Goal: Information Seeking & Learning: Learn about a topic

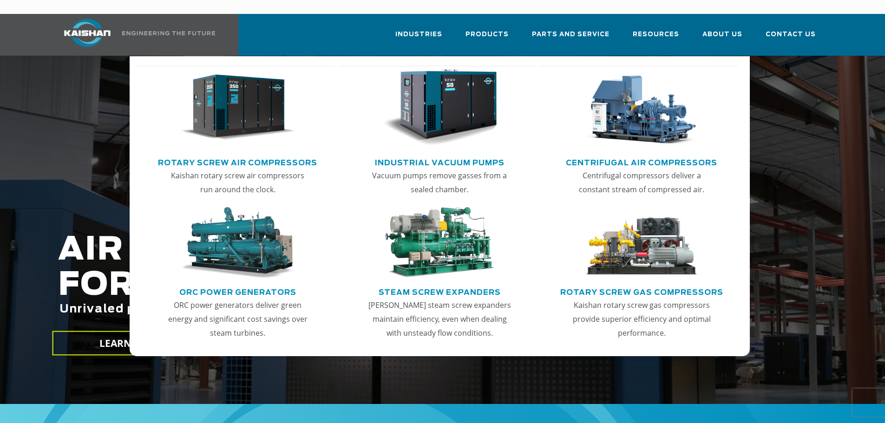
click at [244, 119] on img "Main menu" at bounding box center [237, 107] width 114 height 77
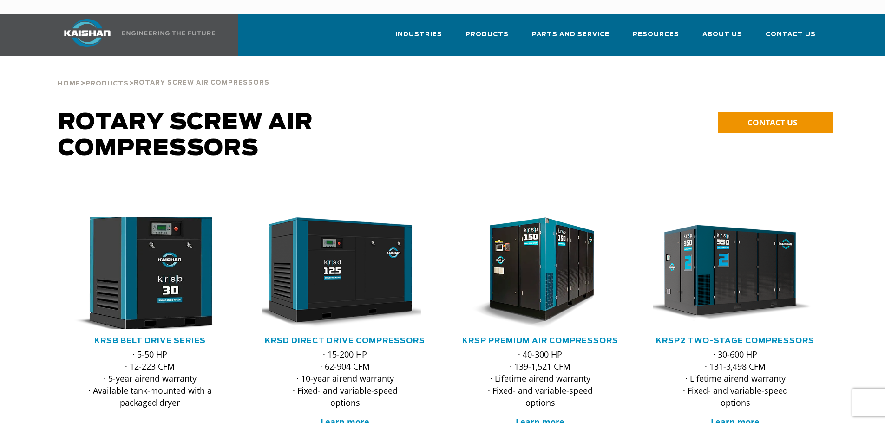
click at [160, 298] on img at bounding box center [143, 273] width 182 height 123
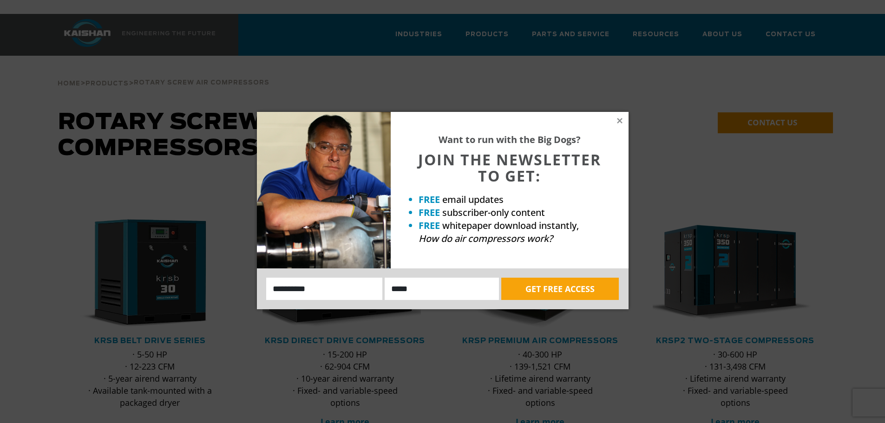
click at [619, 125] on div "Want to run with the Big Dogs? JOIN THE NEWSLETTER TO GET: FREE email updates F…" at bounding box center [510, 190] width 238 height 157
click at [619, 122] on icon at bounding box center [619, 120] width 5 height 5
